Goal: Task Accomplishment & Management: Manage account settings

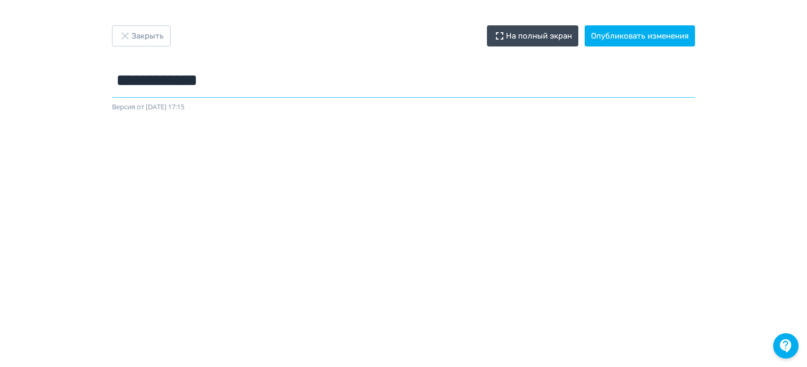
drag, startPoint x: 227, startPoint y: 86, endPoint x: 111, endPoint y: 78, distance: 115.4
click at [111, 78] on div "**********" at bounding box center [404, 68] width 634 height 87
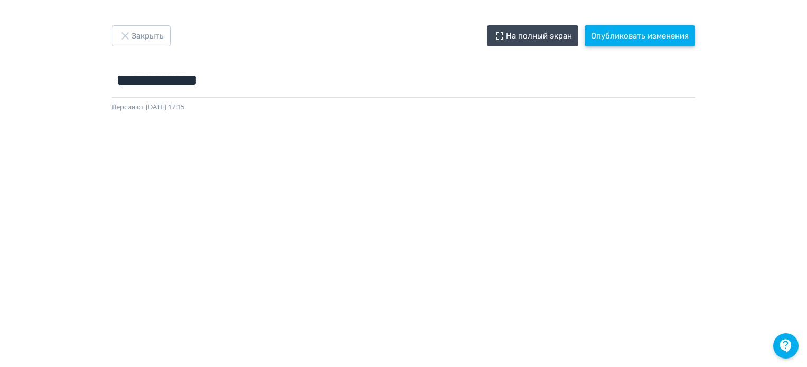
click at [647, 36] on button "Опубликовать изменения" at bounding box center [640, 35] width 110 height 21
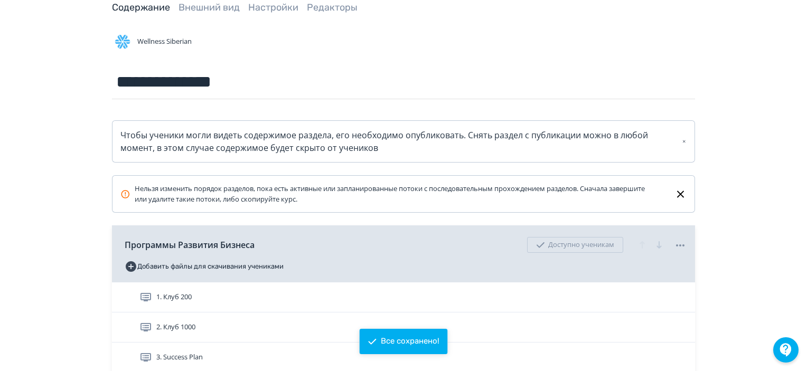
scroll to position [211, 0]
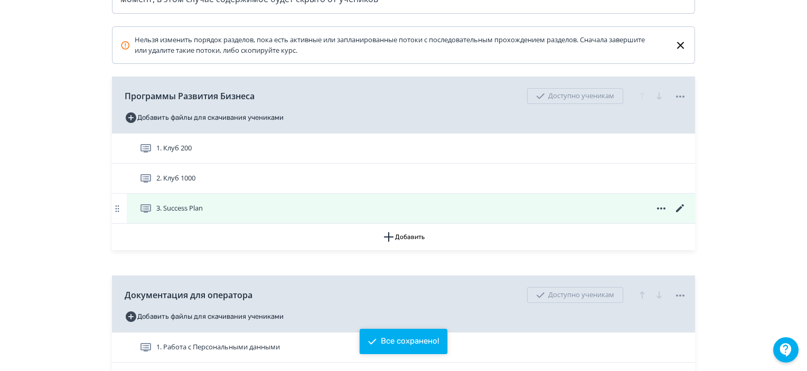
click at [530, 206] on div "3. Success Plan" at bounding box center [412, 208] width 547 height 13
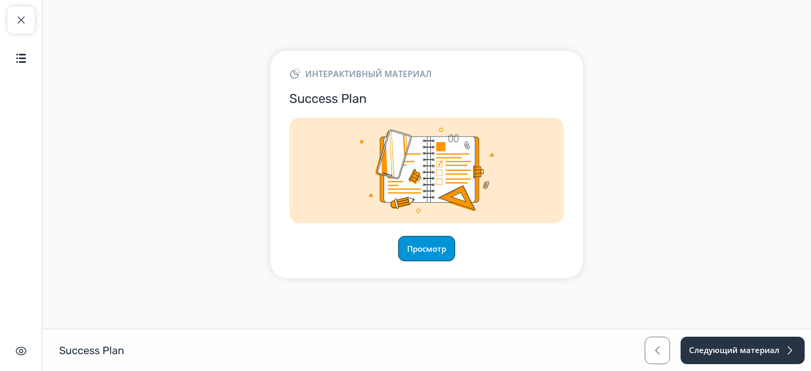
click at [438, 255] on button "Просмотр" at bounding box center [426, 248] width 57 height 25
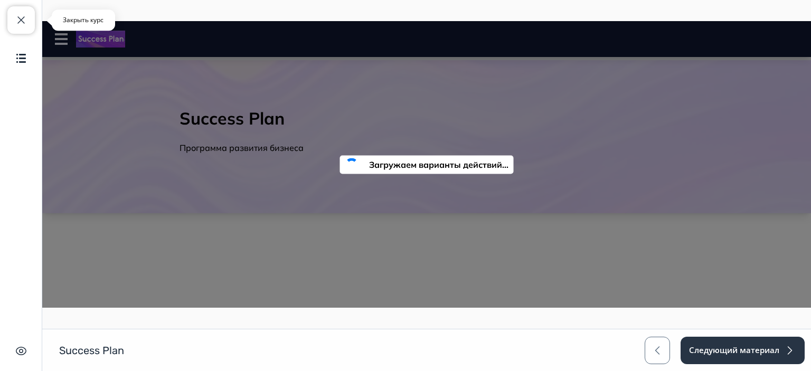
click at [19, 16] on span "button" at bounding box center [21, 20] width 13 height 13
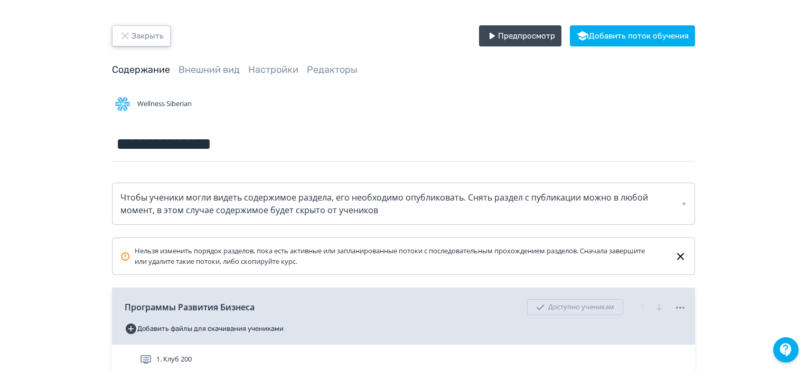
click at [155, 39] on button "Закрыть" at bounding box center [141, 35] width 59 height 21
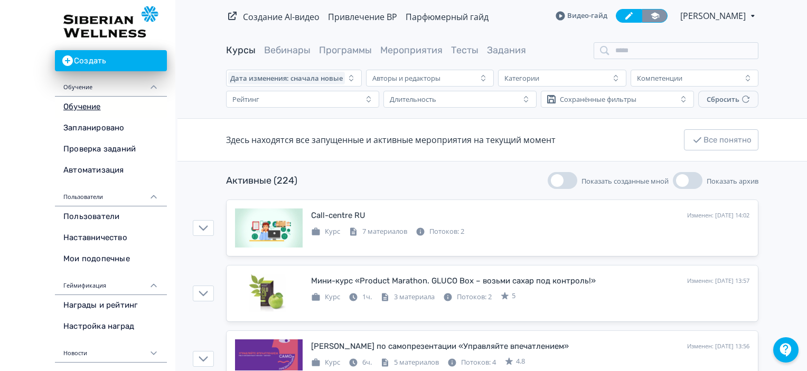
click at [647, 14] on link at bounding box center [655, 16] width 26 height 14
